Goal: Transaction & Acquisition: Purchase product/service

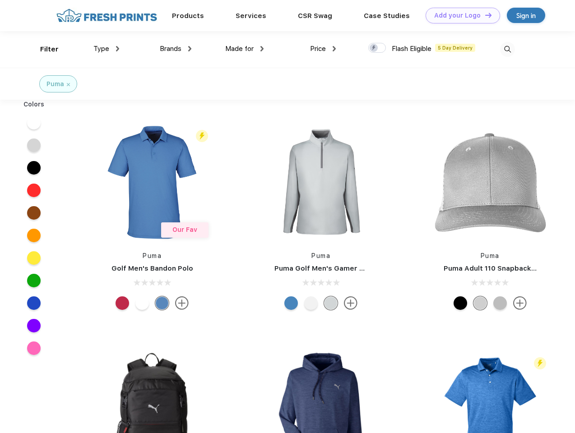
click at [460, 15] on link "Add your Logo Design Tool" at bounding box center [463, 16] width 75 height 16
click at [0, 0] on div "Design Tool" at bounding box center [0, 0] width 0 height 0
click at [485, 15] on link "Add your Logo Design Tool" at bounding box center [463, 16] width 75 height 16
click at [43, 49] on div "Filter" at bounding box center [49, 49] width 19 height 10
click at [107, 49] on span "Type" at bounding box center [101, 49] width 16 height 8
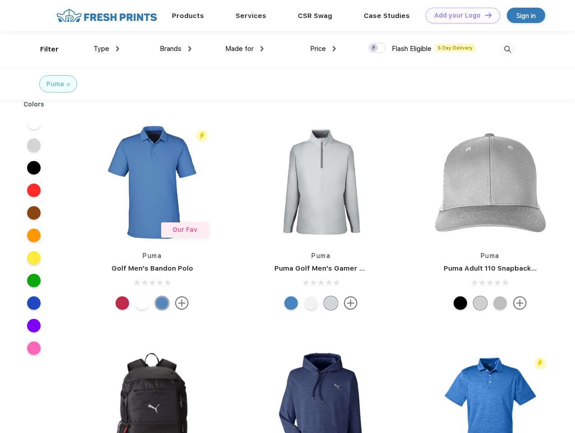
click at [176, 49] on span "Brands" at bounding box center [171, 49] width 22 height 8
click at [245, 49] on span "Made for" at bounding box center [239, 49] width 28 height 8
click at [323, 49] on span "Price" at bounding box center [318, 49] width 16 height 8
click at [377, 48] on div at bounding box center [377, 48] width 18 height 10
click at [374, 48] on input "checkbox" at bounding box center [371, 45] width 6 height 6
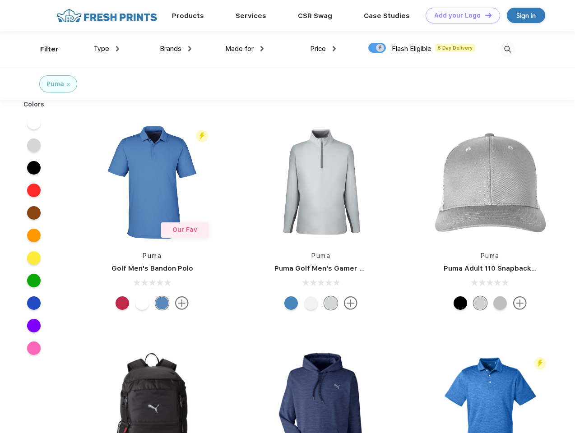
click at [508, 49] on img at bounding box center [507, 49] width 15 height 15
